Goal: Task Accomplishment & Management: Use online tool/utility

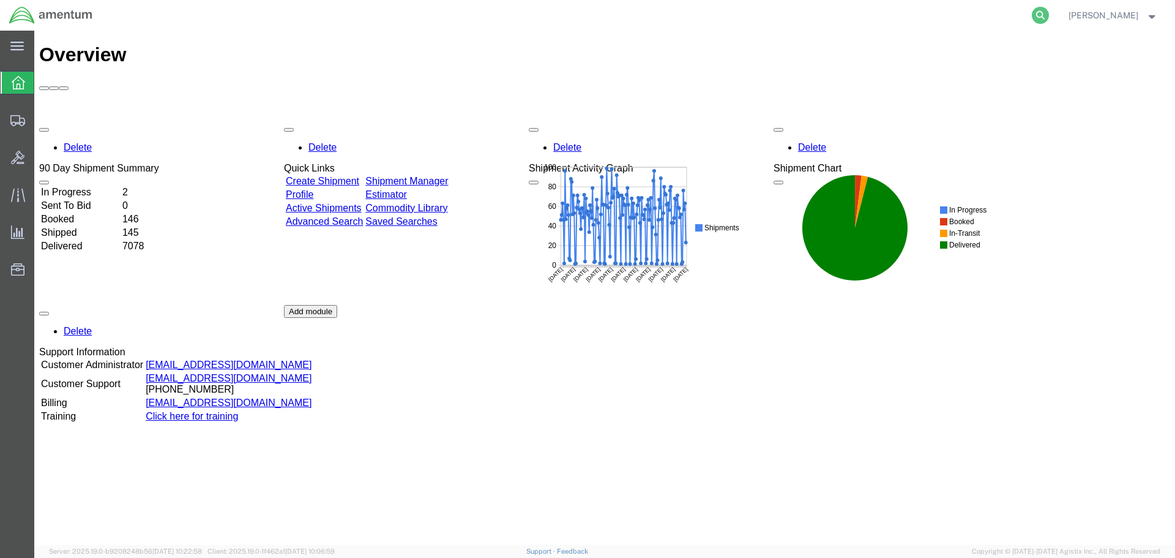
click at [1049, 14] on icon at bounding box center [1040, 15] width 17 height 17
click at [731, 21] on input "search" at bounding box center [846, 15] width 372 height 29
paste input "S002-25265-0351"
type input "S002-25265-0351"
drag, startPoint x: 1058, startPoint y: 13, endPoint x: 1094, endPoint y: 193, distance: 184.1
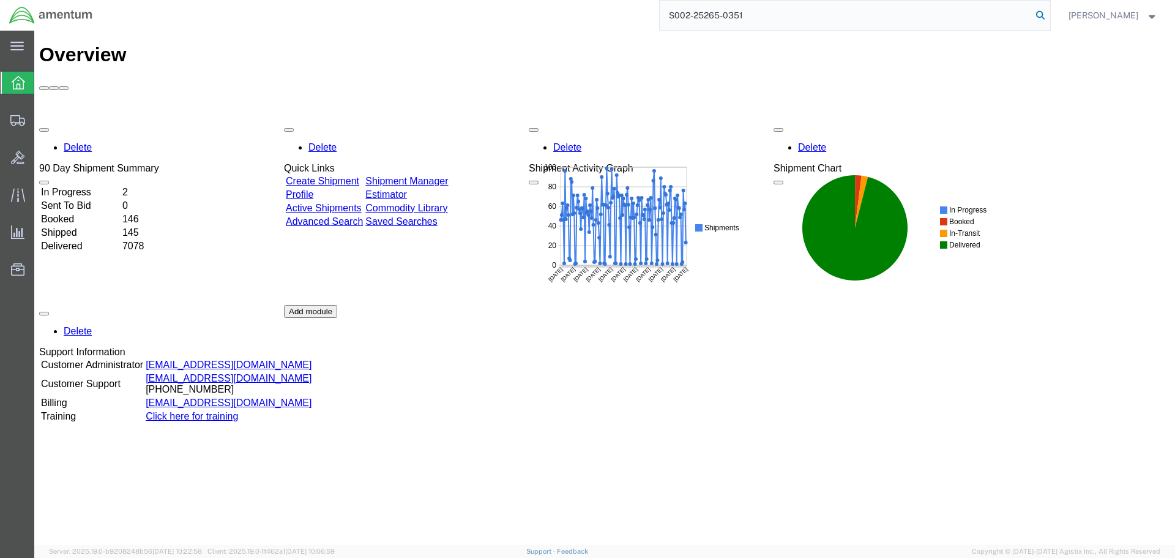
click at [1049, 13] on icon at bounding box center [1040, 15] width 17 height 17
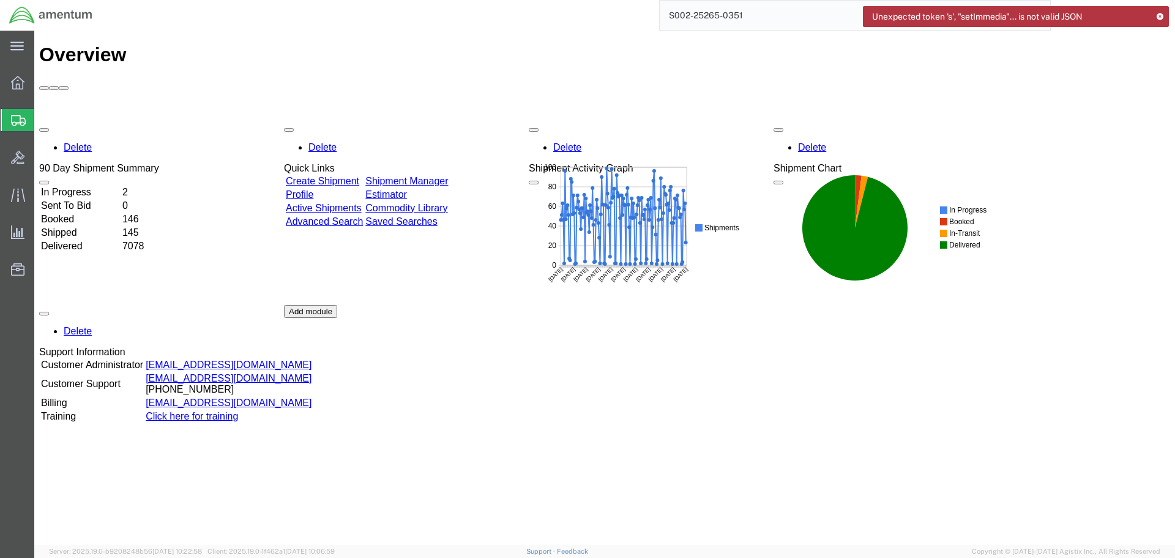
click at [1161, 15] on icon at bounding box center [1160, 16] width 9 height 7
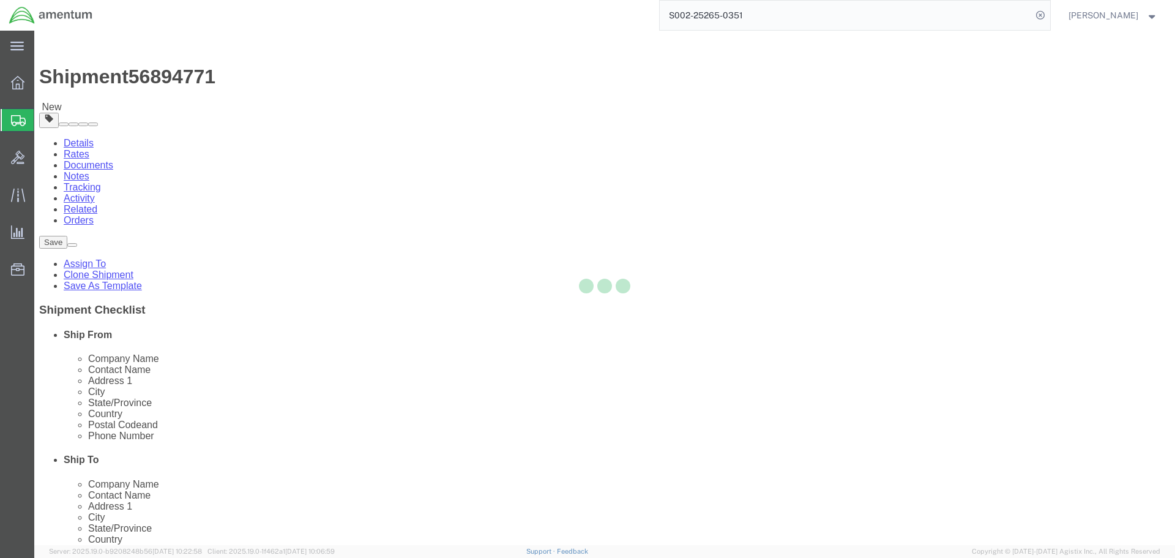
select select "42675"
select select
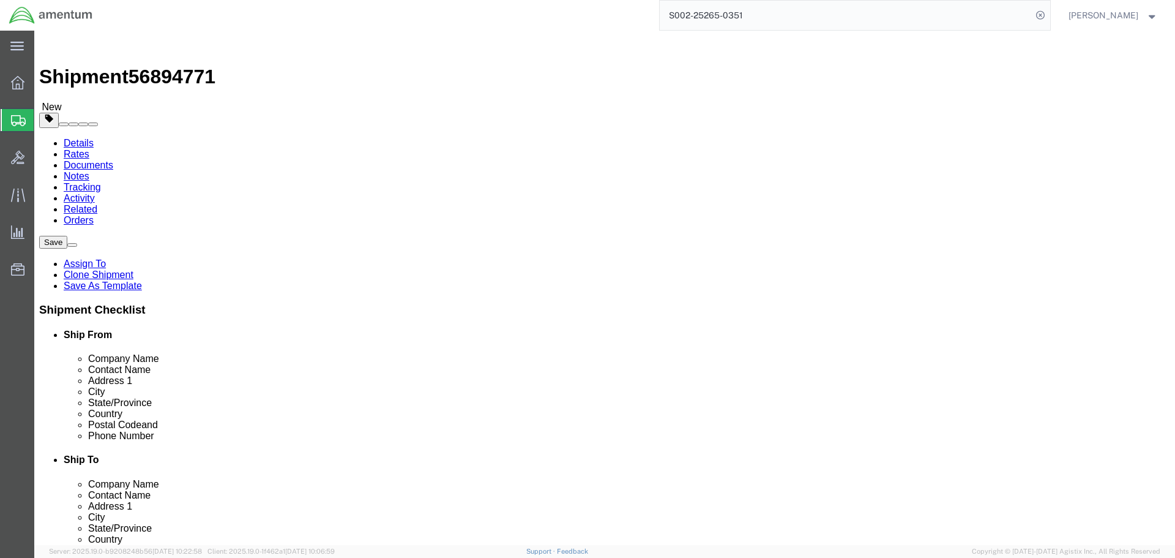
click button "Rate Shipment"
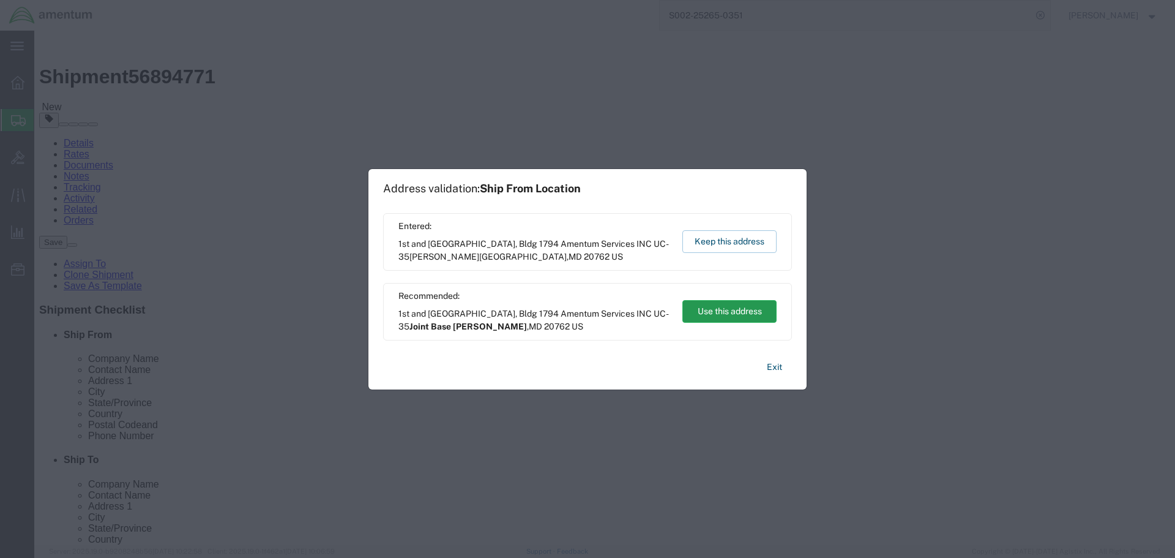
click at [716, 308] on button "Use this address" at bounding box center [729, 311] width 94 height 23
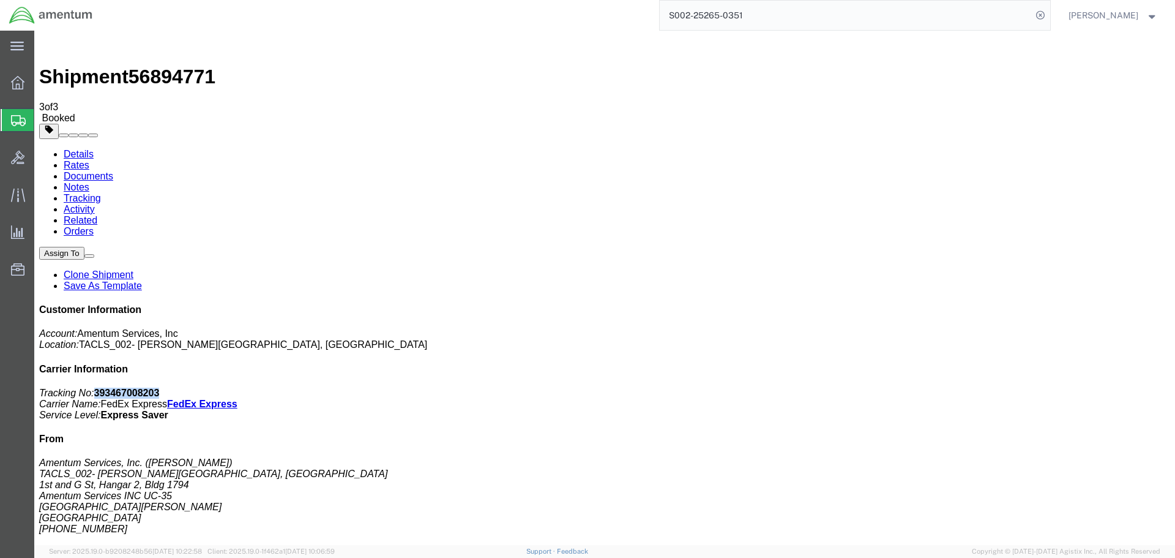
drag, startPoint x: 1003, startPoint y: 189, endPoint x: 1066, endPoint y: 193, distance: 62.6
click at [1066, 387] on p "Tracking No: 393467008203 Carrier Name: FedEx Express FedEx Express Service Lev…" at bounding box center [604, 403] width 1131 height 33
copy b "393467008203"
drag, startPoint x: 512, startPoint y: 193, endPoint x: 641, endPoint y: 269, distance: 149.8
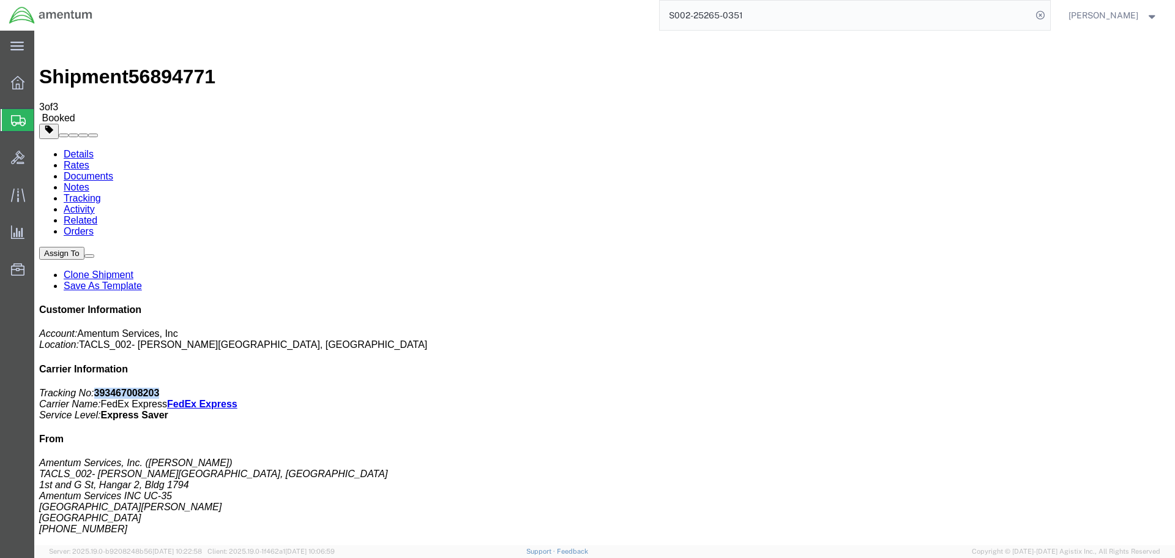
copy b "393467008203"
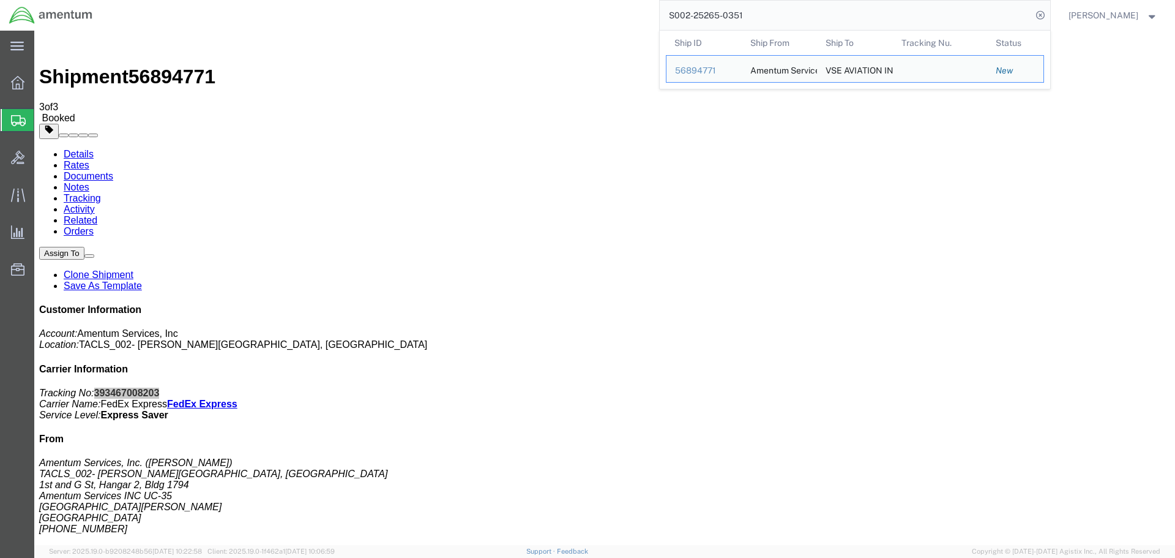
drag, startPoint x: 777, startPoint y: 18, endPoint x: 651, endPoint y: 15, distance: 126.7
click at [654, 15] on div "S002-25265-0351 Ship ID Ship From Ship To Tracking Nu. Status Ship ID 56894771 …" at bounding box center [576, 15] width 949 height 31
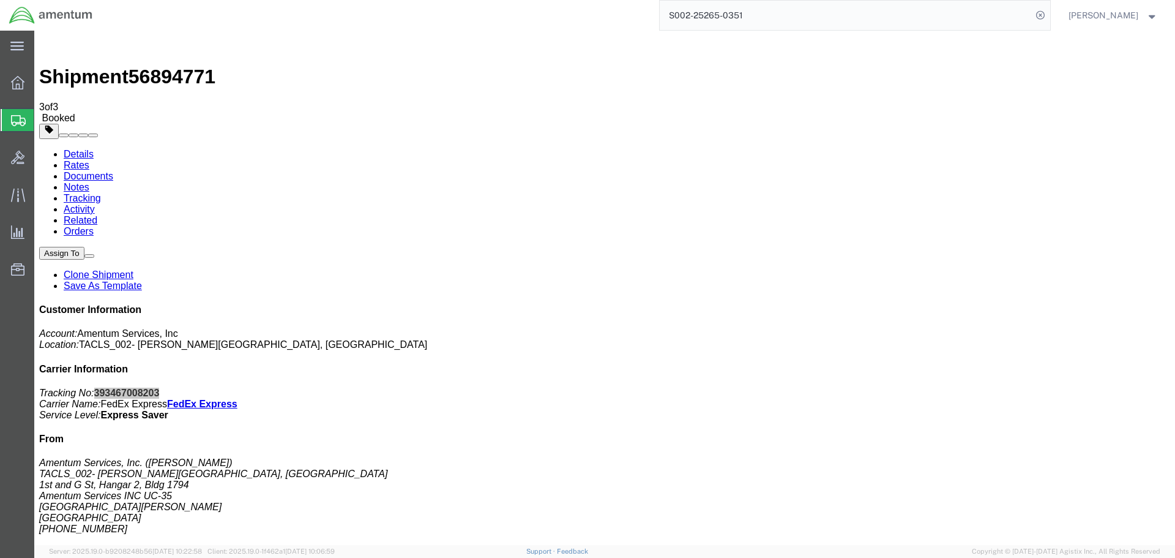
paste input "2"
type input "S002-25265-0352"
click at [1049, 15] on icon at bounding box center [1040, 15] width 17 height 17
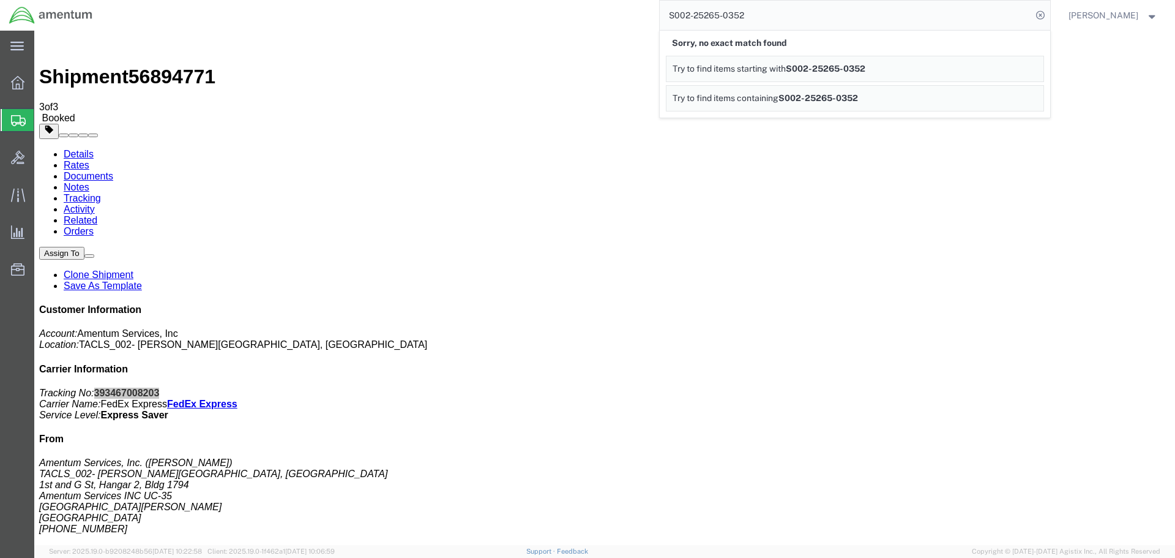
click at [901, 13] on input "S002-25265-0352" at bounding box center [846, 15] width 372 height 29
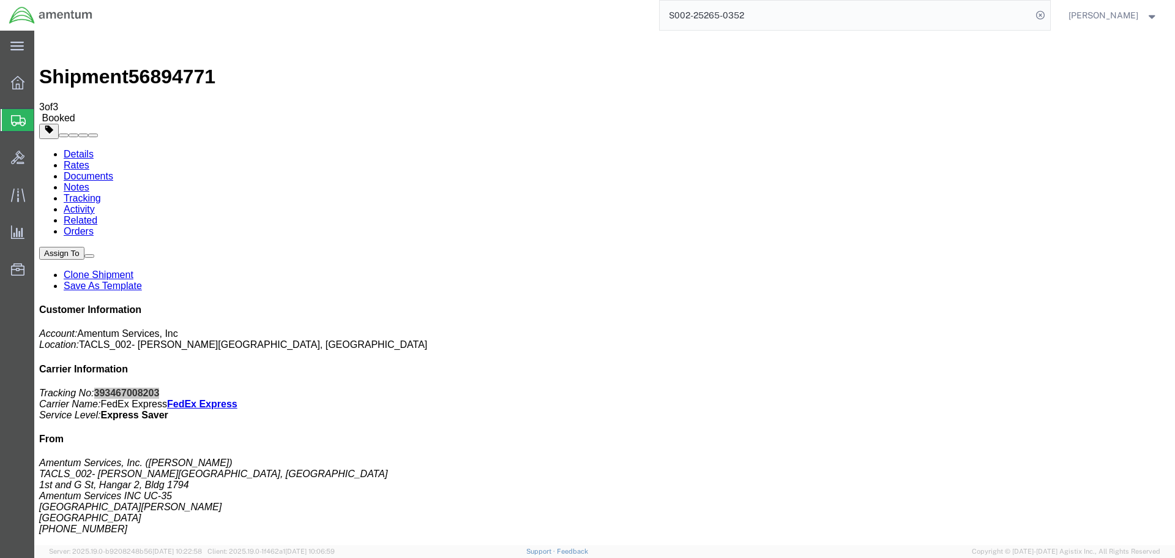
click at [805, 18] on input "S002-25265-0352" at bounding box center [846, 15] width 372 height 29
click at [771, 13] on input "S002-25265-0352" at bounding box center [846, 15] width 372 height 29
drag, startPoint x: 1058, startPoint y: 13, endPoint x: 805, endPoint y: 2, distance: 253.0
click at [1049, 13] on icon at bounding box center [1040, 15] width 17 height 17
drag, startPoint x: 1056, startPoint y: 12, endPoint x: 897, endPoint y: 0, distance: 159.6
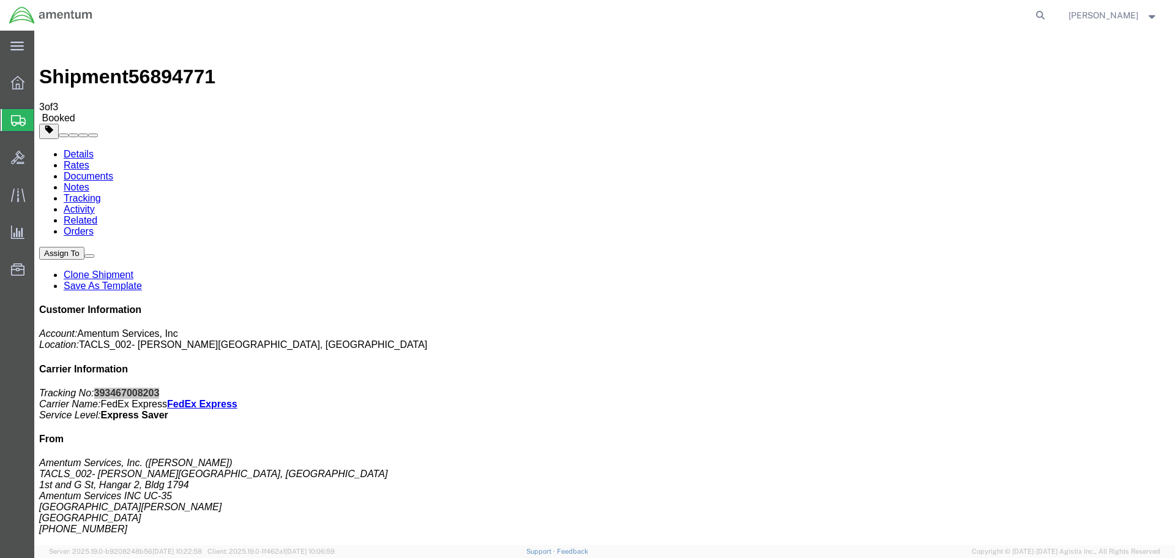
click at [1049, 13] on icon at bounding box center [1040, 15] width 17 height 17
click at [693, 15] on input "search" at bounding box center [846, 15] width 372 height 29
paste input "S002-25265-0352"
type input "S002-25265-0352"
click at [1049, 13] on icon at bounding box center [1040, 15] width 17 height 17
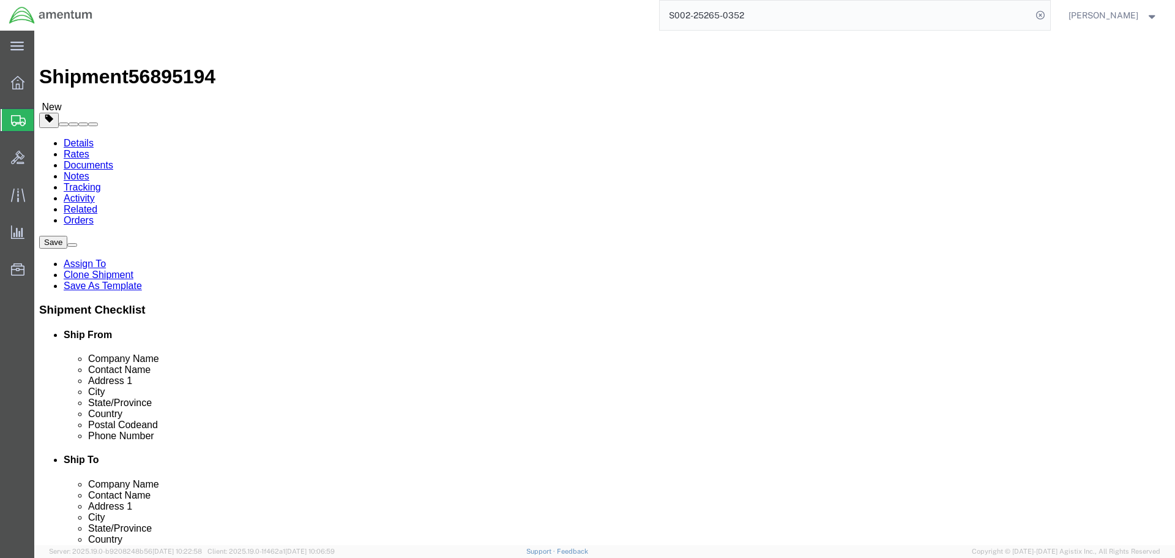
select select "42675"
click button "Rate Shipment"
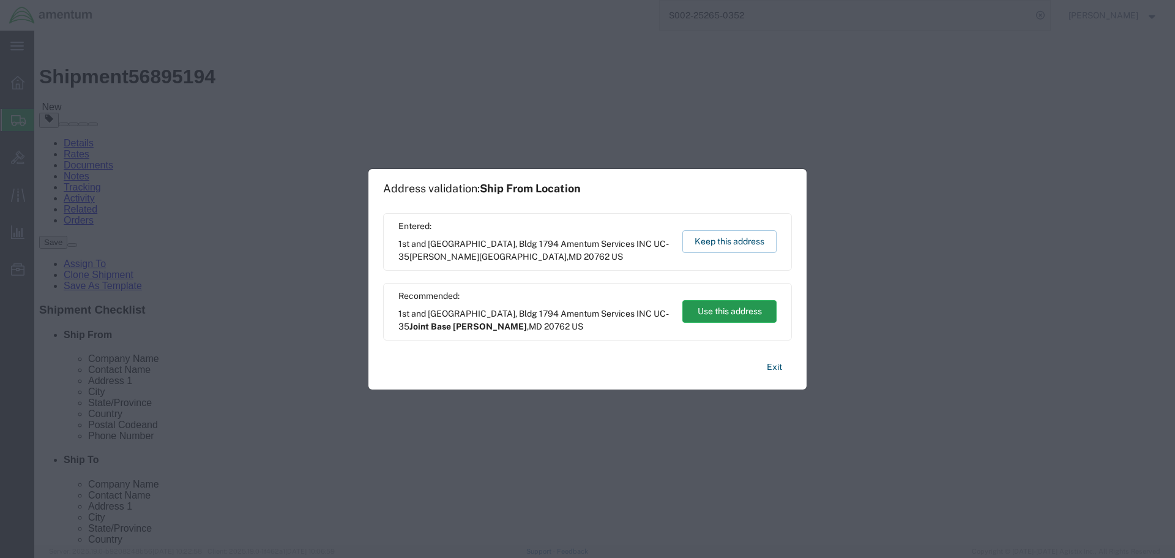
click at [727, 313] on button "Use this address" at bounding box center [729, 311] width 94 height 23
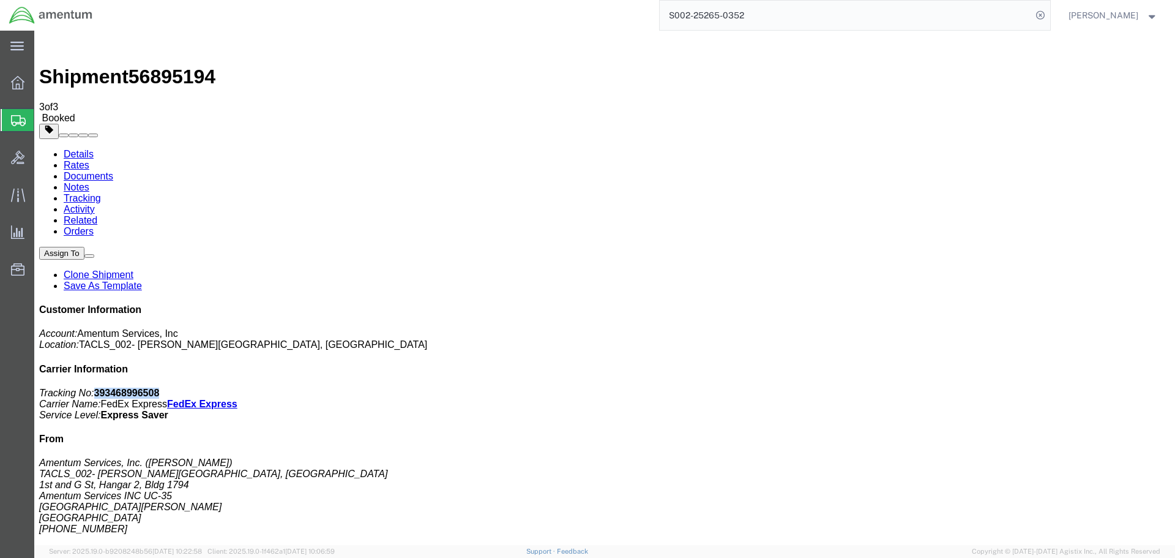
drag, startPoint x: 1005, startPoint y: 188, endPoint x: 1066, endPoint y: 185, distance: 60.6
click at [1066, 387] on p "Tracking No: 393468996508 Carrier Name: FedEx Express FedEx Express Service Lev…" at bounding box center [604, 403] width 1131 height 33
copy b "393468996508"
